Goal: Navigation & Orientation: Find specific page/section

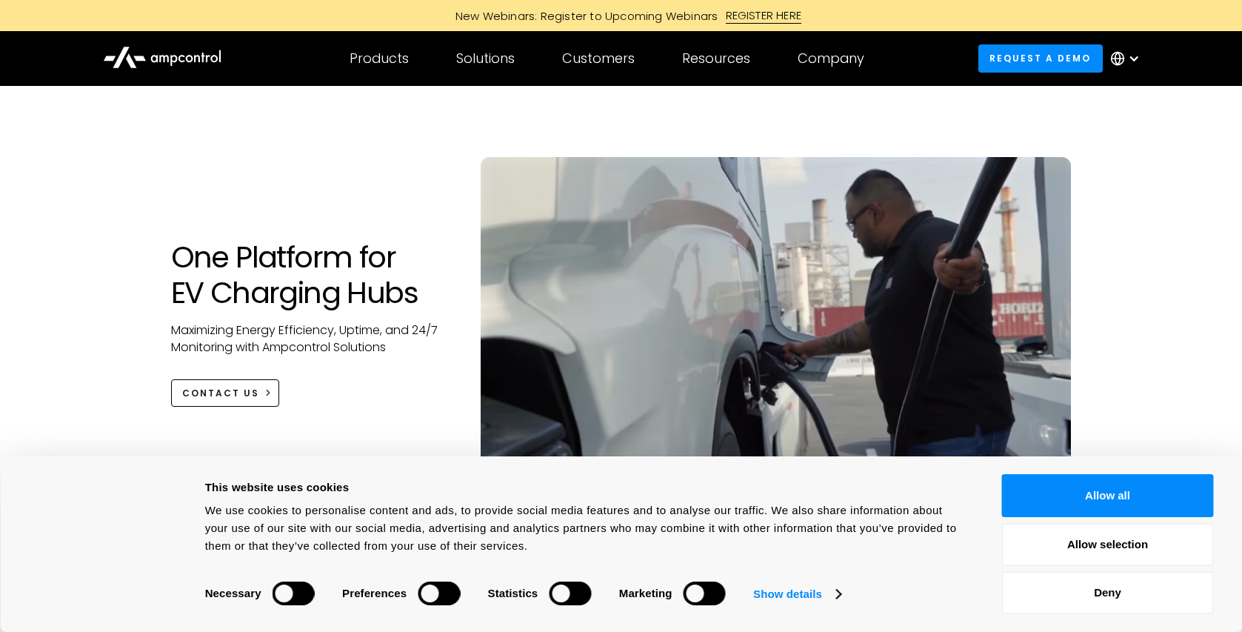
click at [1126, 59] on div at bounding box center [1129, 58] width 52 height 44
click at [1114, 101] on link "English" at bounding box center [1114, 100] width 39 height 17
click at [1050, 498] on button "Allow all" at bounding box center [1108, 495] width 212 height 43
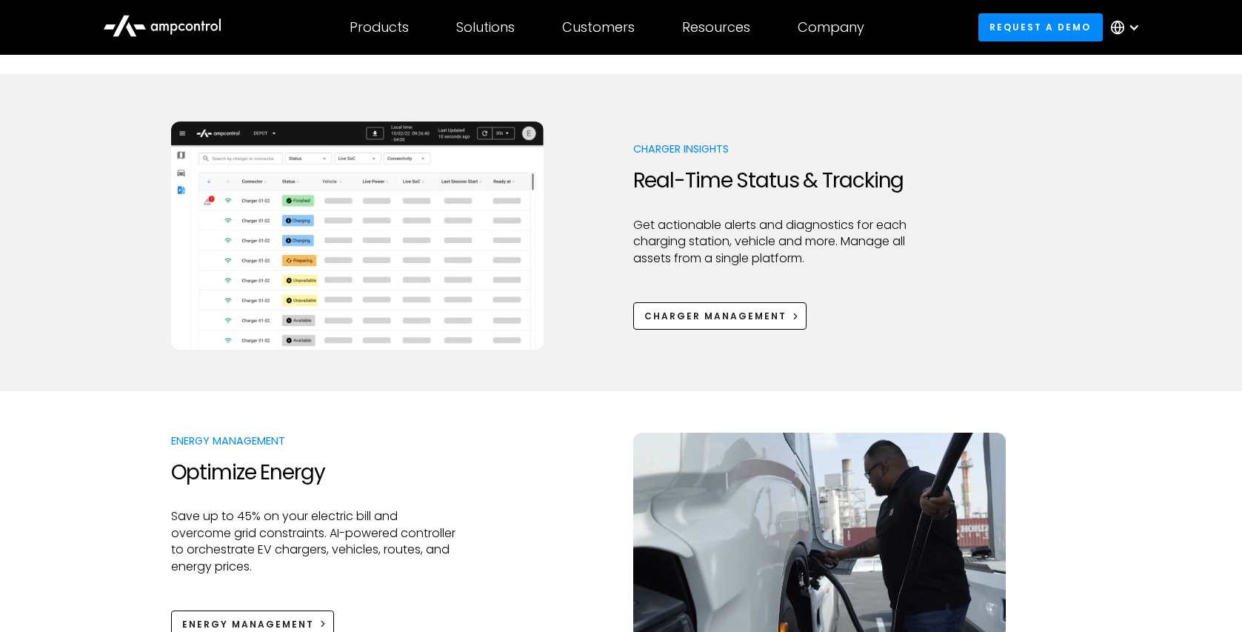
scroll to position [735, 0]
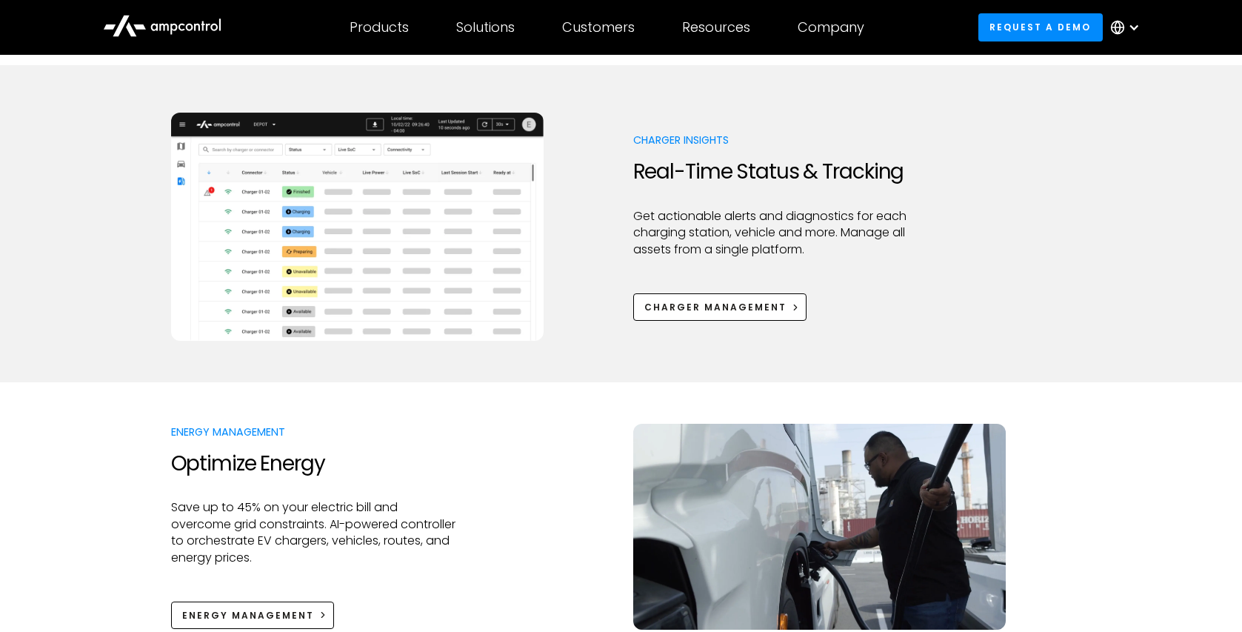
click at [377, 246] on img at bounding box center [357, 227] width 373 height 228
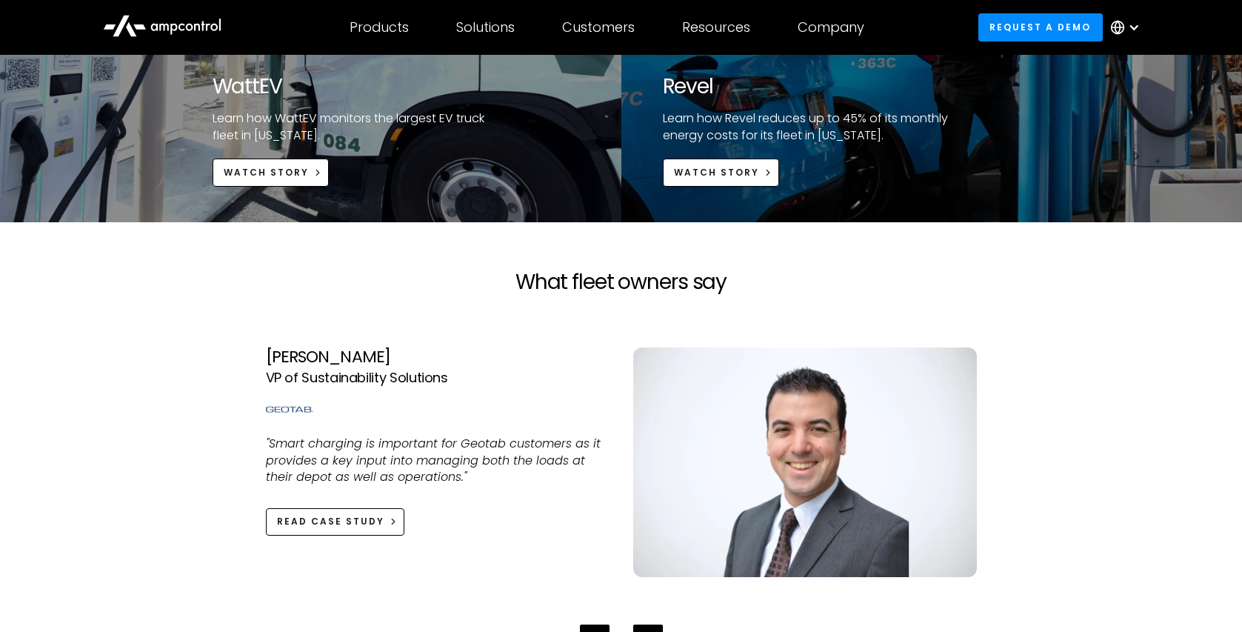
scroll to position [3170, 0]
